Goal: Navigation & Orientation: Find specific page/section

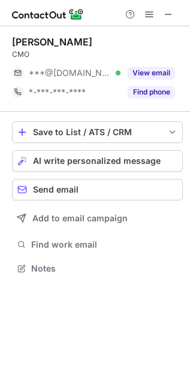
scroll to position [260, 190]
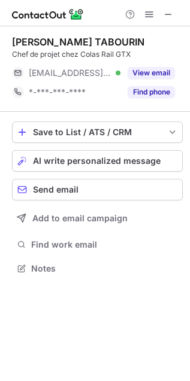
scroll to position [260, 190]
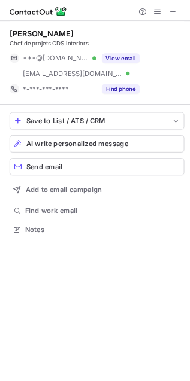
scroll to position [279, 190]
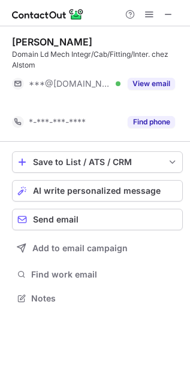
scroll to position [5, 6]
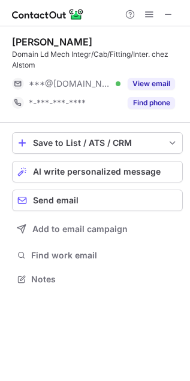
scroll to position [270, 190]
